Goal: Navigation & Orientation: Find specific page/section

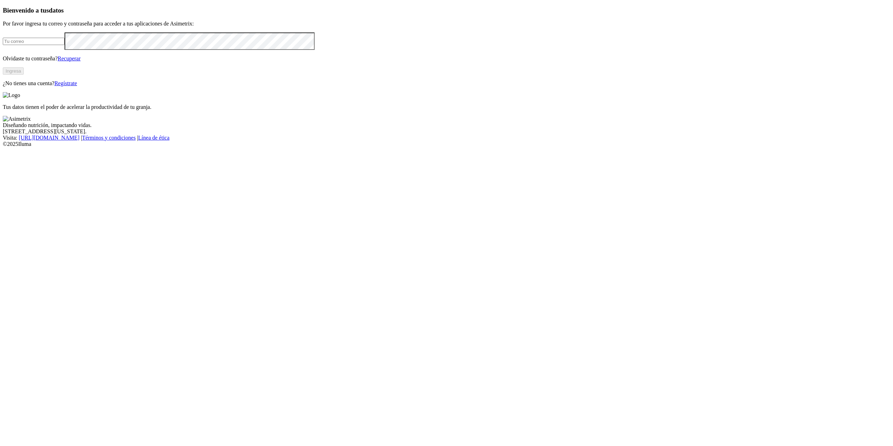
type input "[PERSON_NAME][EMAIL_ADDRESS][PERSON_NAME][DOMAIN_NAME]"
click at [24, 75] on button "Ingresa" at bounding box center [13, 70] width 21 height 7
